Goal: Task Accomplishment & Management: Manage account settings

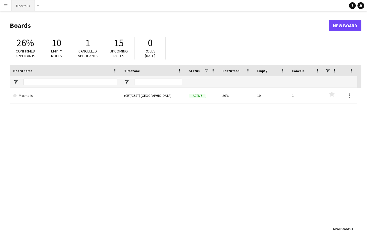
click at [21, 9] on button "Mocktails Close" at bounding box center [23, 5] width 23 height 11
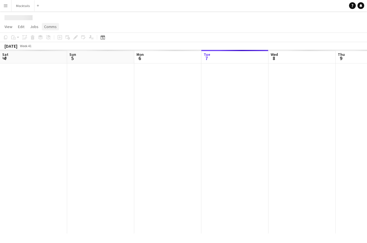
scroll to position [0, 134]
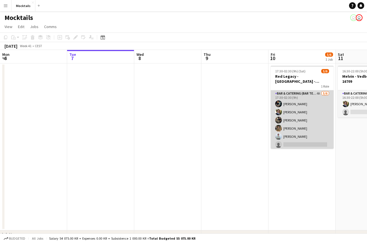
click at [313, 128] on app-card-role "Bar & Catering (Bar Tender) 4A [DATE] 17:30-02:30 (9h) [PERSON_NAME] [PERSON_NA…" at bounding box center [302, 120] width 63 height 60
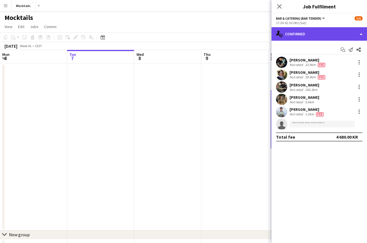
click at [306, 34] on div "single-neutral-actions-check-2 Confirmed" at bounding box center [320, 33] width 96 height 13
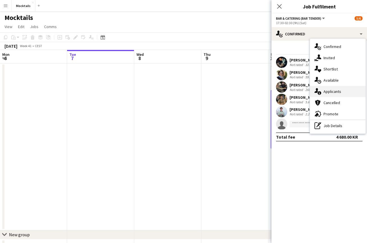
click at [329, 93] on span "Applicants" at bounding box center [333, 91] width 18 height 5
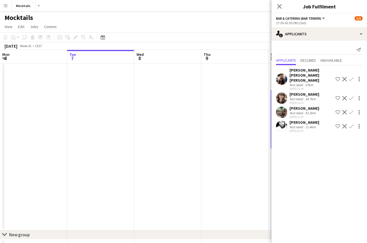
scroll to position [0, 0]
click at [350, 124] on app-icon "Confirm" at bounding box center [351, 126] width 4 height 4
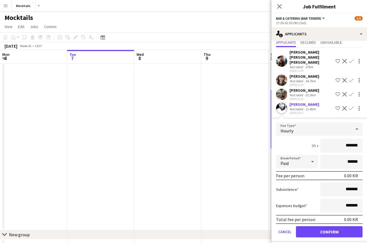
scroll to position [18, 0]
click at [344, 139] on input "*******" at bounding box center [342, 146] width 42 height 14
type input "******"
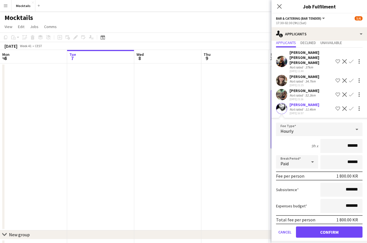
click at [343, 227] on button "Confirm" at bounding box center [329, 232] width 67 height 11
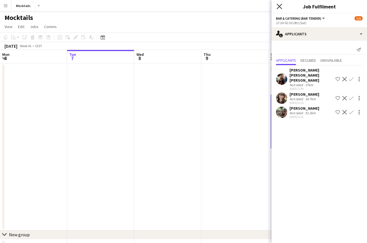
click at [281, 7] on icon "Close pop-in" at bounding box center [279, 6] width 5 height 5
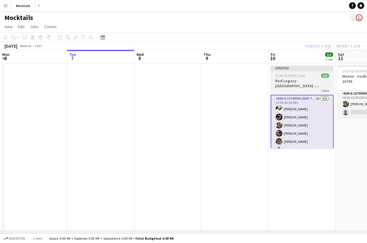
click at [301, 84] on h3 "Red Legacy - [GEOGRAPHIC_DATA] - Organic" at bounding box center [302, 83] width 63 height 10
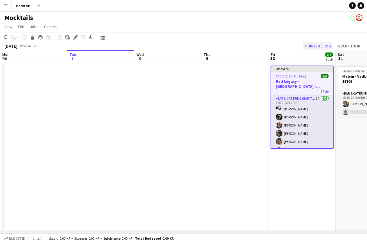
click at [315, 47] on button "Publish 1 job" at bounding box center [318, 45] width 30 height 7
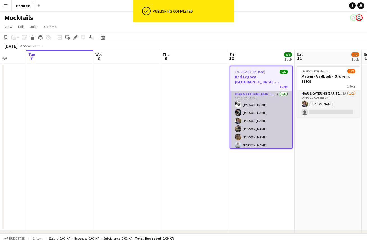
scroll to position [0, 179]
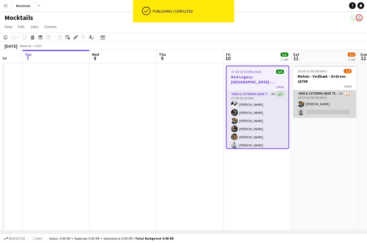
click at [322, 110] on app-card-role "Bar & Catering (Bar Tender) 3A [DATE] 16:30-22:00 (5h30m) [PERSON_NAME] single-…" at bounding box center [324, 103] width 63 height 27
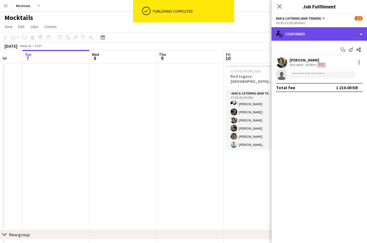
click at [323, 31] on div "single-neutral-actions-check-2 Confirmed" at bounding box center [320, 33] width 96 height 13
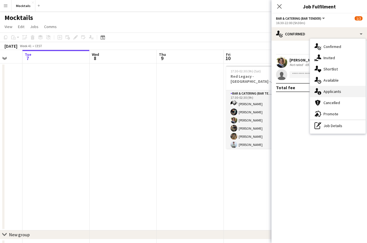
click at [343, 91] on div "single-neutral-actions-information Applicants" at bounding box center [338, 91] width 56 height 11
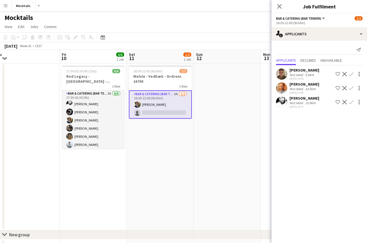
scroll to position [0, 190]
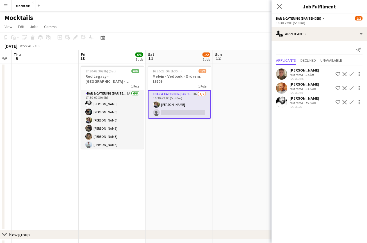
click at [352, 102] on app-icon "Confirm" at bounding box center [351, 102] width 4 height 4
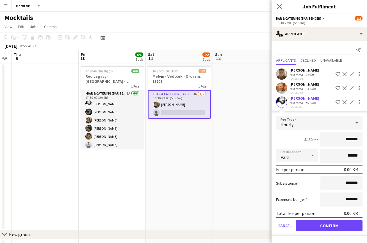
click at [345, 141] on input "*******" at bounding box center [342, 140] width 42 height 14
type input "******"
click at [335, 226] on button "Confirm" at bounding box center [329, 225] width 67 height 11
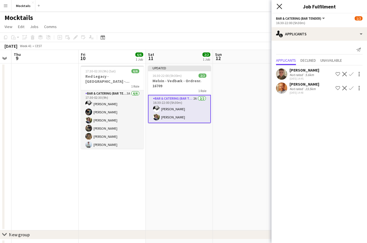
click at [282, 8] on icon "Close pop-in" at bounding box center [279, 6] width 5 height 5
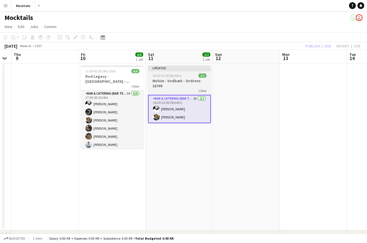
click at [179, 85] on h3 "Melvin - Vedbæk - Ordrenr. 16709" at bounding box center [179, 83] width 63 height 10
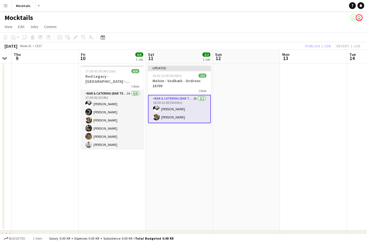
scroll to position [0, 190]
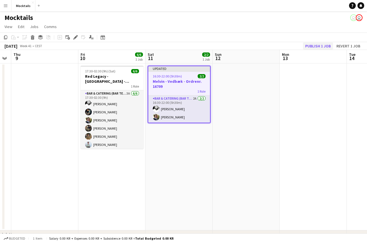
click at [311, 46] on button "Publish 1 job" at bounding box center [318, 45] width 30 height 7
